Goal: Obtain resource: Download file/media

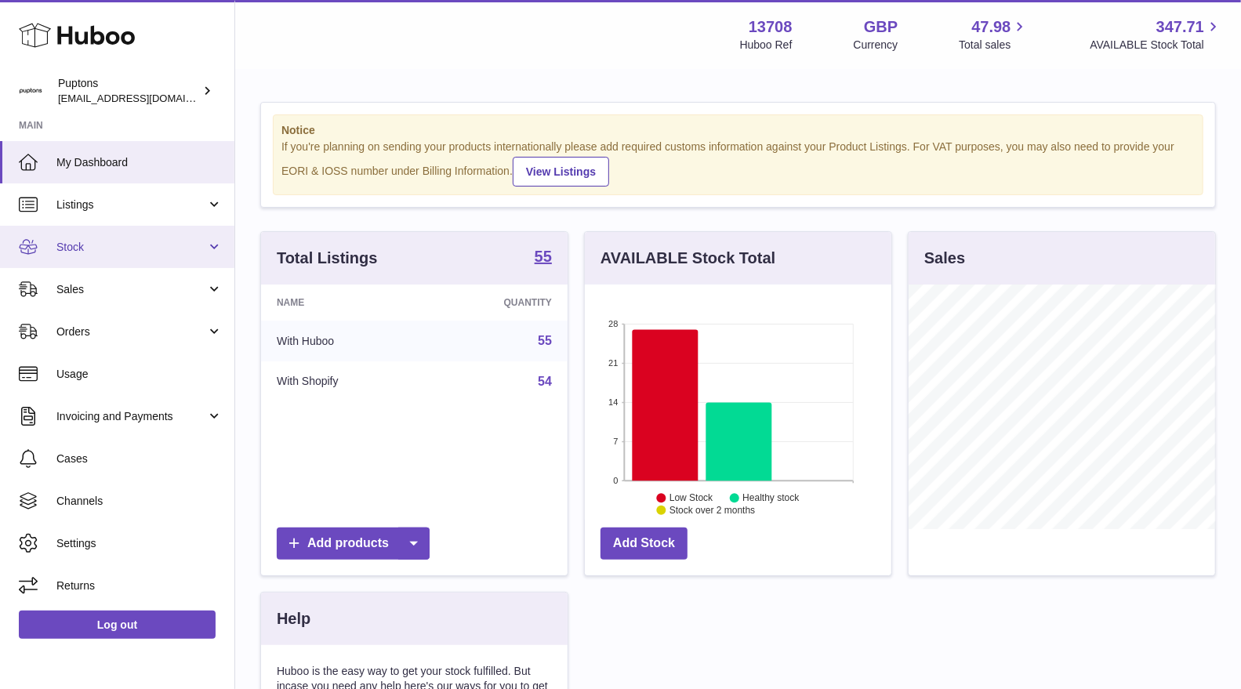
click at [77, 244] on span "Stock" at bounding box center [131, 247] width 150 height 15
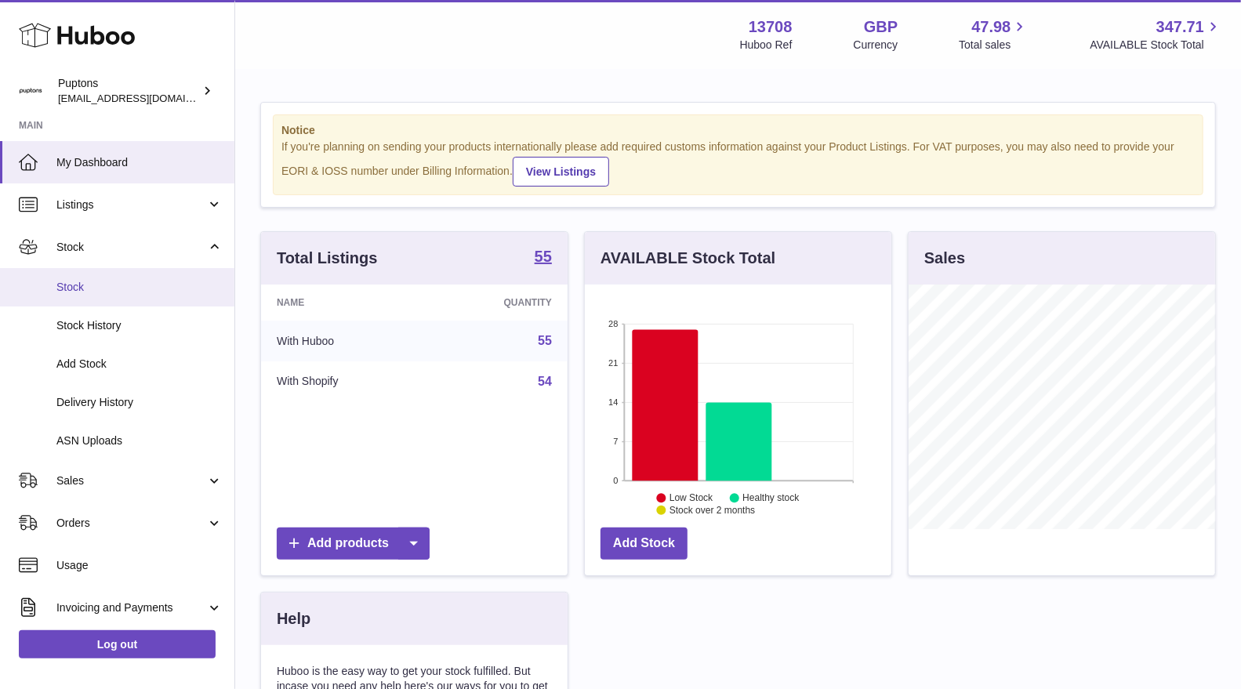
click at [125, 296] on link "Stock" at bounding box center [117, 287] width 234 height 38
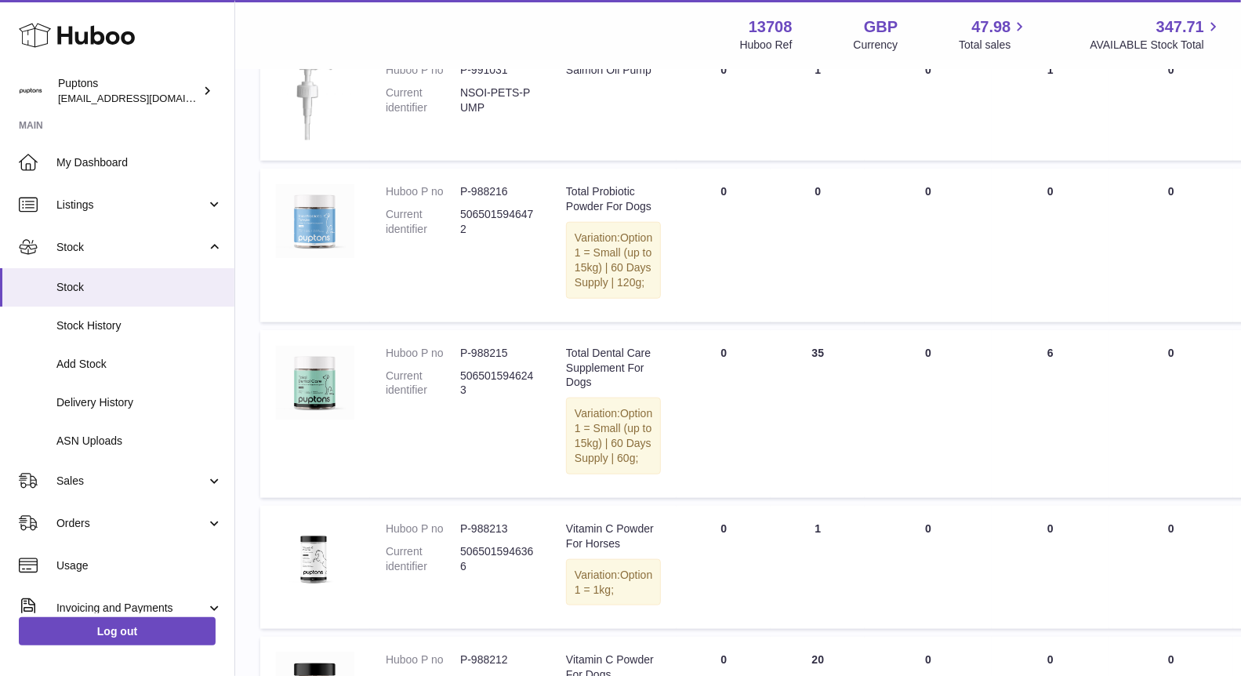
scroll to position [609, 0]
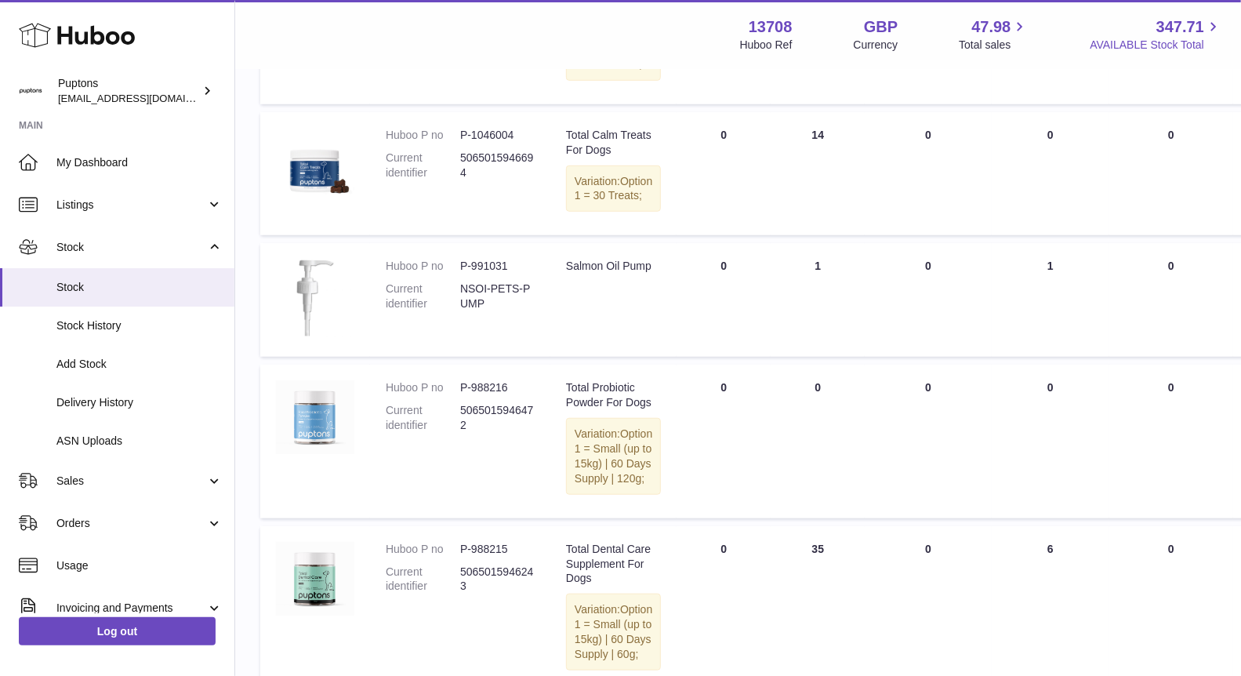
click at [1215, 24] on icon at bounding box center [1213, 27] width 18 height 18
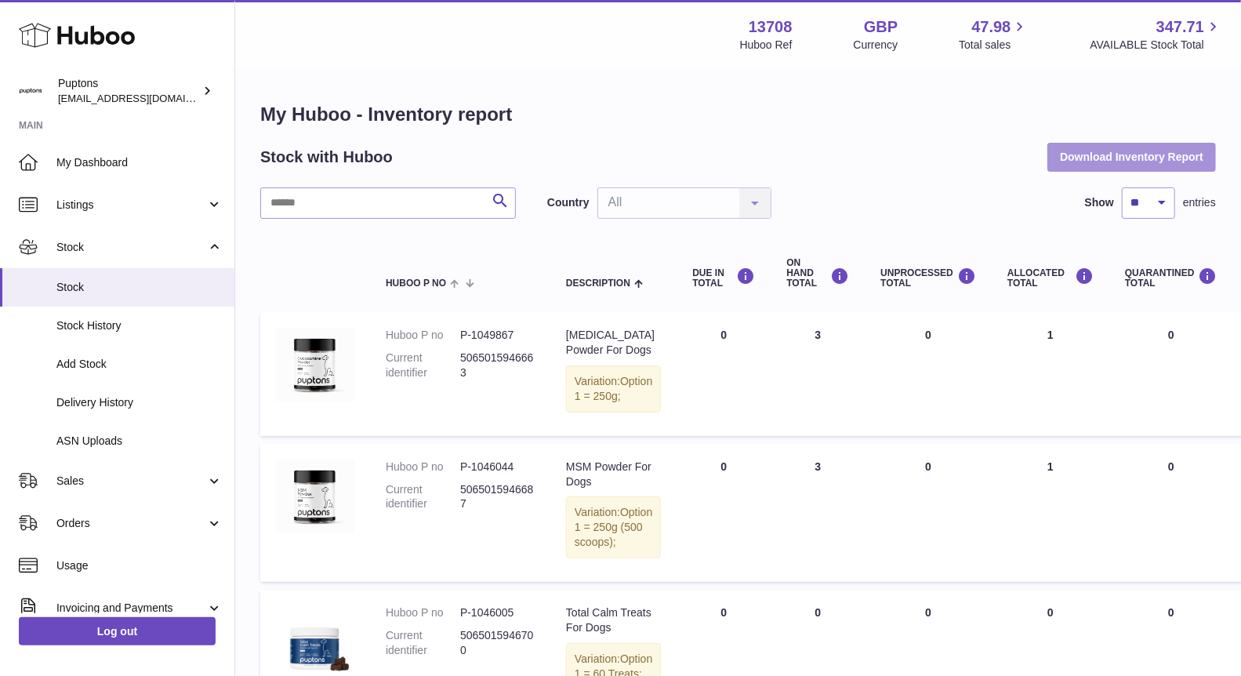
click at [1110, 151] on button "Download Inventory Report" at bounding box center [1131, 157] width 169 height 28
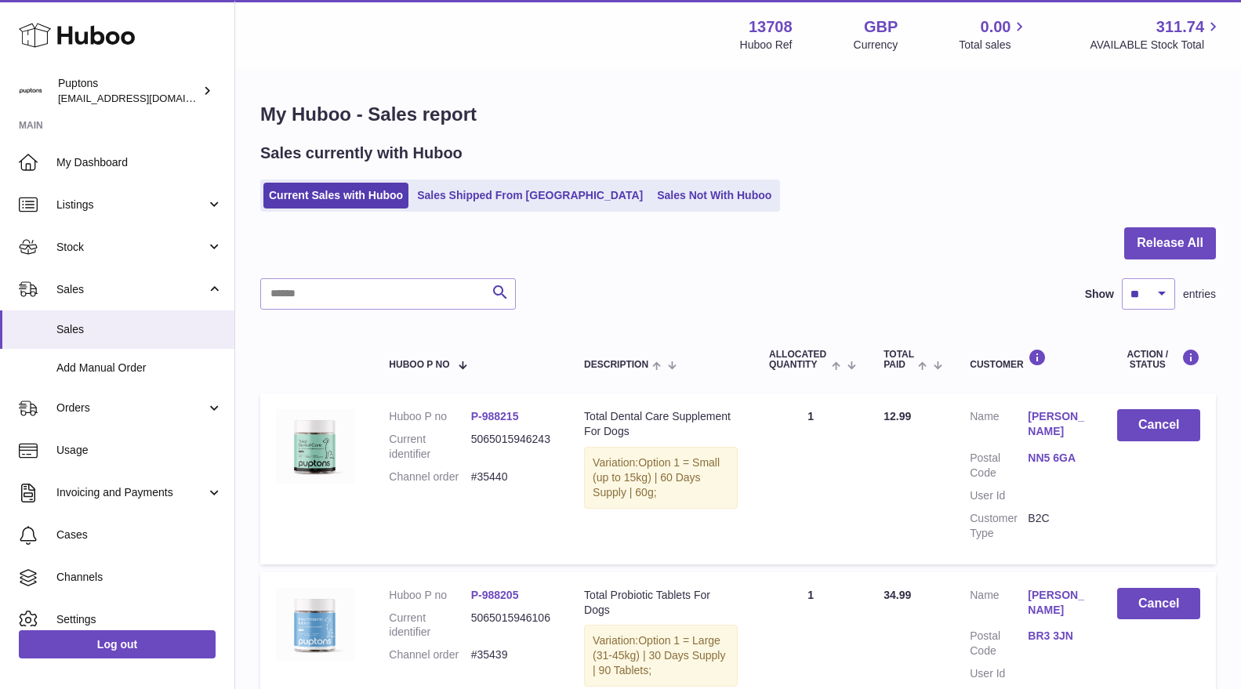
select select "**"
click at [86, 31] on icon at bounding box center [77, 35] width 116 height 31
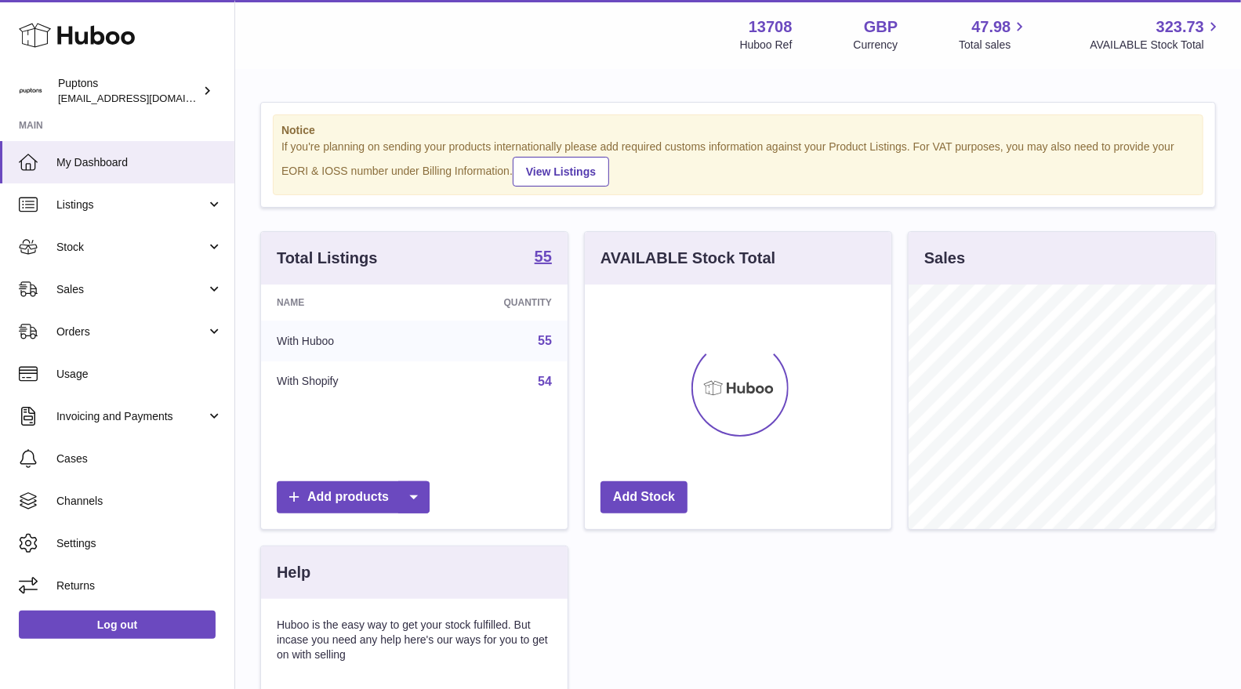
scroll to position [244, 307]
